Goal: Information Seeking & Learning: Find specific fact

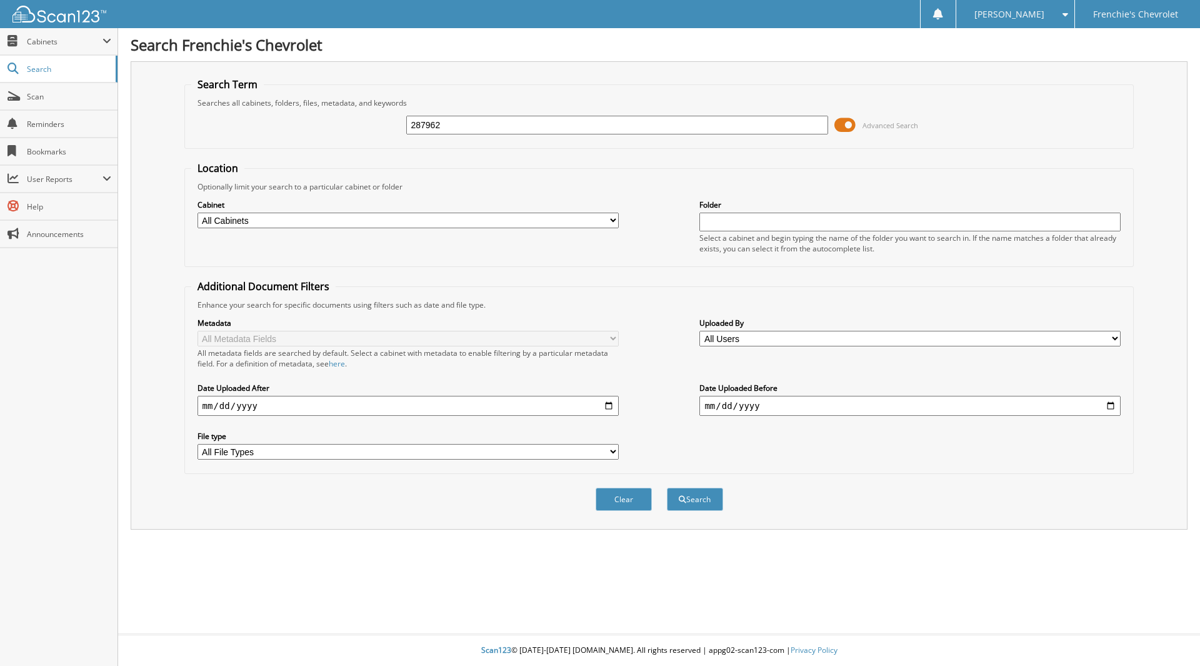
type input "287962"
click at [667, 488] on button "Search" at bounding box center [695, 499] width 56 height 23
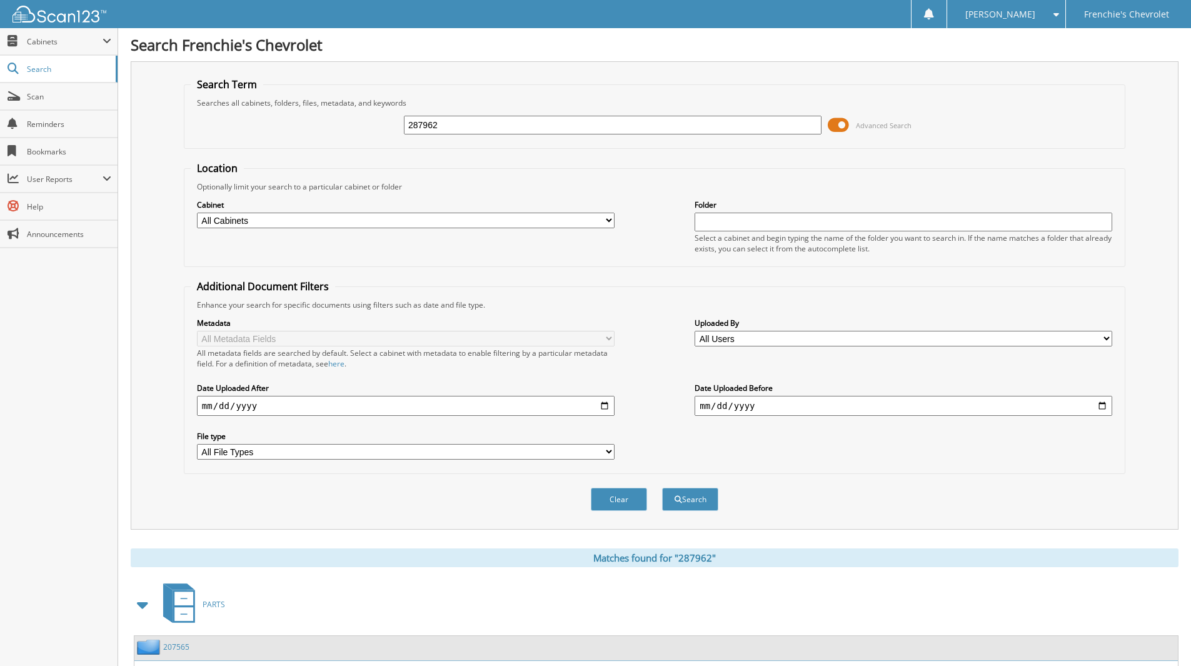
drag, startPoint x: 440, startPoint y: 126, endPoint x: 385, endPoint y: 126, distance: 55.6
click at [385, 126] on div "287962 Advanced Search" at bounding box center [655, 125] width 928 height 34
type input "285614"
click at [662, 488] on button "Search" at bounding box center [690, 499] width 56 height 23
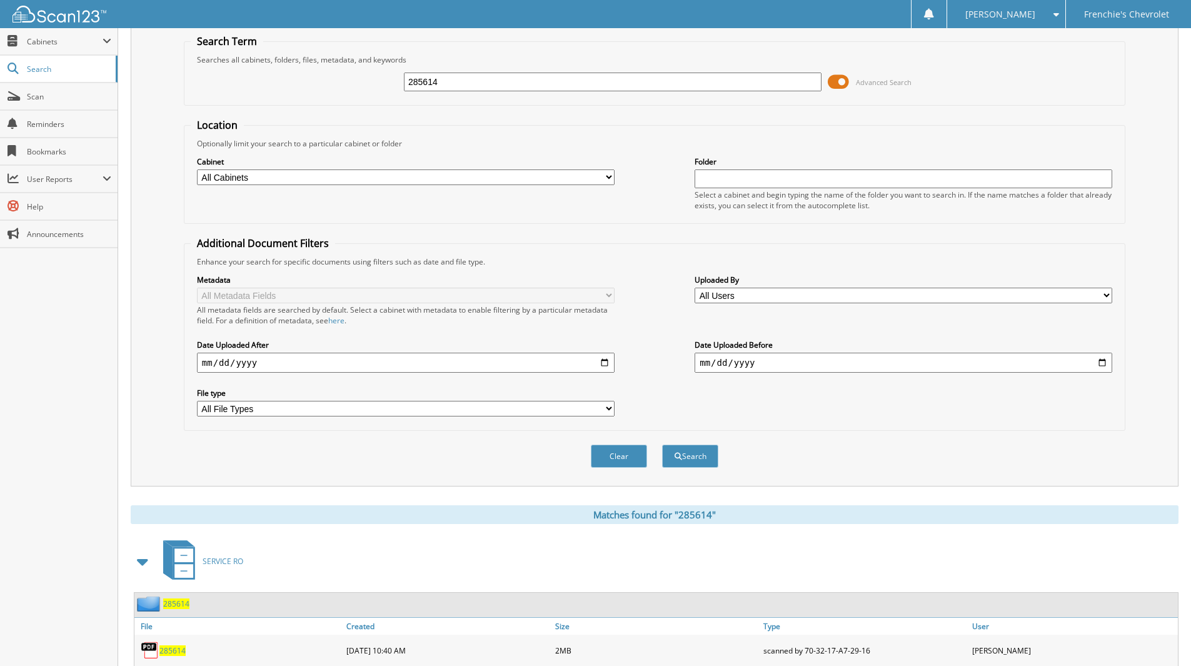
scroll to position [82, 0]
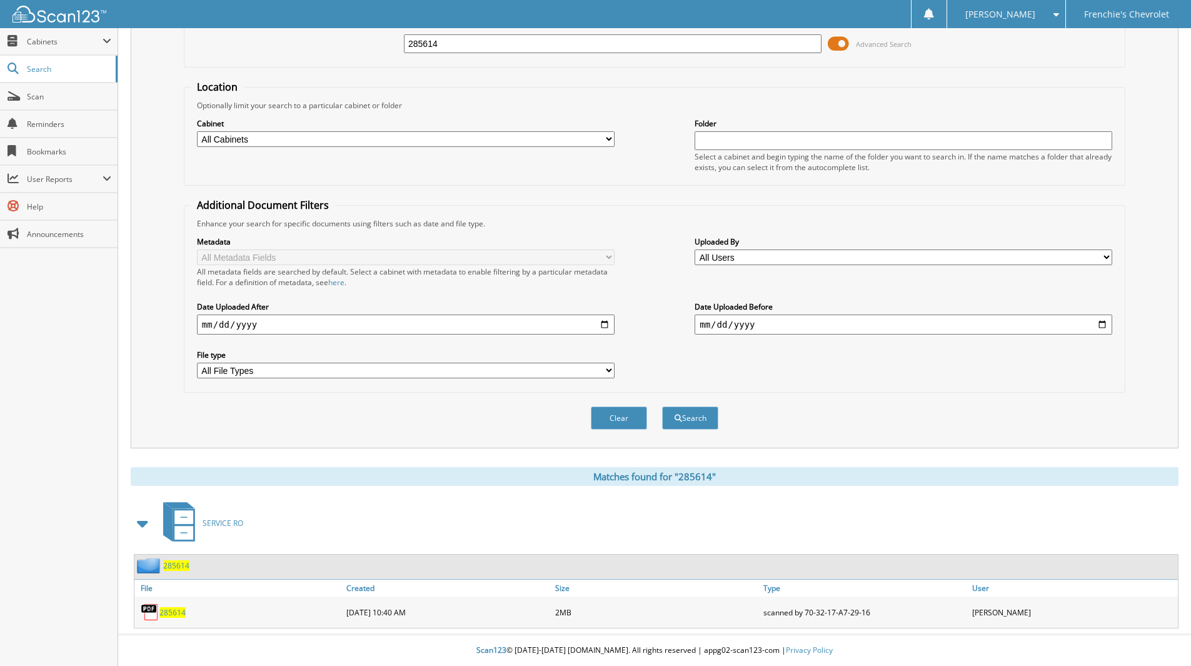
click at [173, 613] on span "285614" at bounding box center [172, 612] width 26 height 11
drag, startPoint x: 447, startPoint y: 46, endPoint x: 400, endPoint y: 54, distance: 48.2
click at [400, 54] on div "285614 Advanced Search" at bounding box center [655, 44] width 928 height 34
type input "287237"
click at [662, 406] on button "Search" at bounding box center [690, 417] width 56 height 23
